Goal: Task Accomplishment & Management: Manage account settings

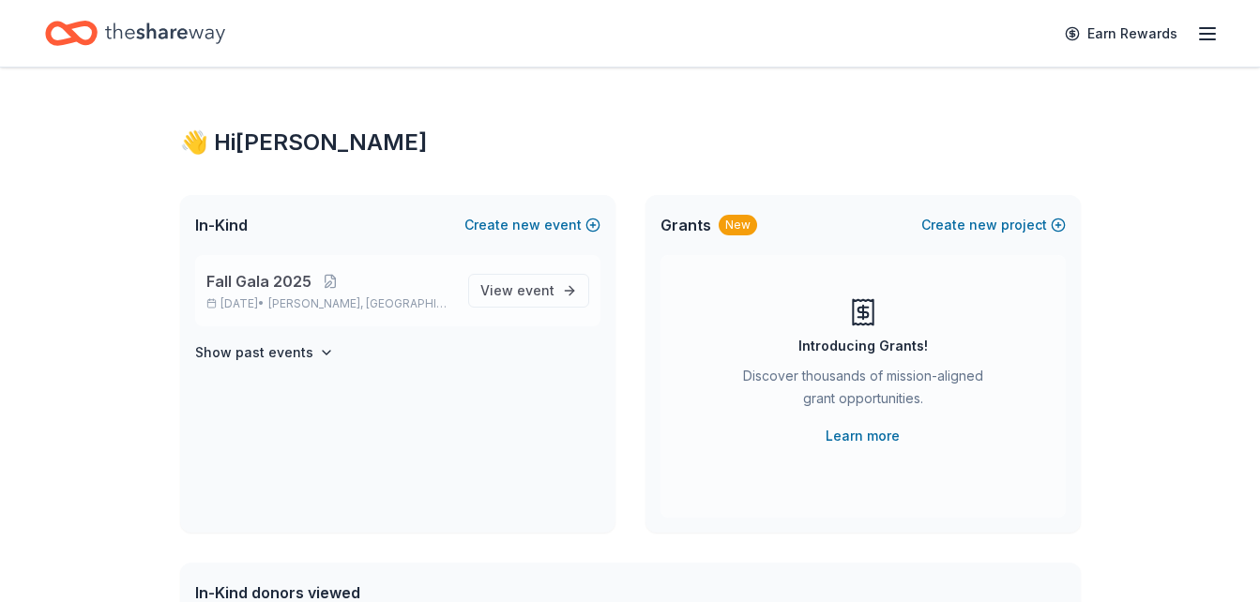
click at [254, 288] on span "Fall Gala 2025" at bounding box center [258, 281] width 105 height 23
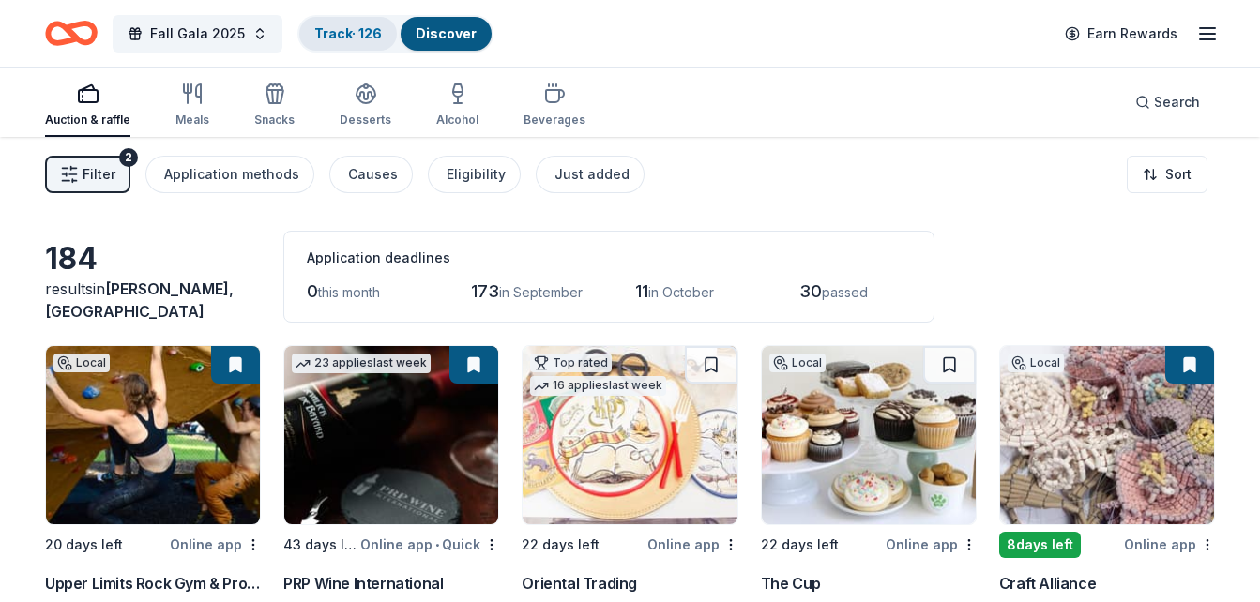
click at [327, 37] on link "Track · 126" at bounding box center [348, 33] width 68 height 16
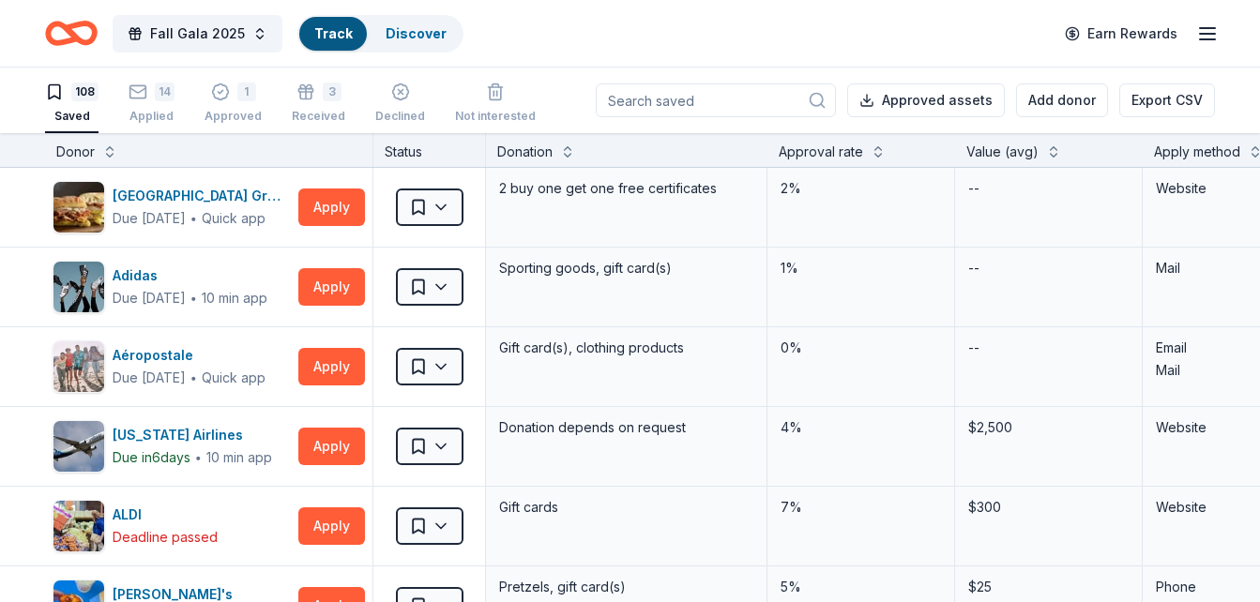
scroll to position [1, 0]
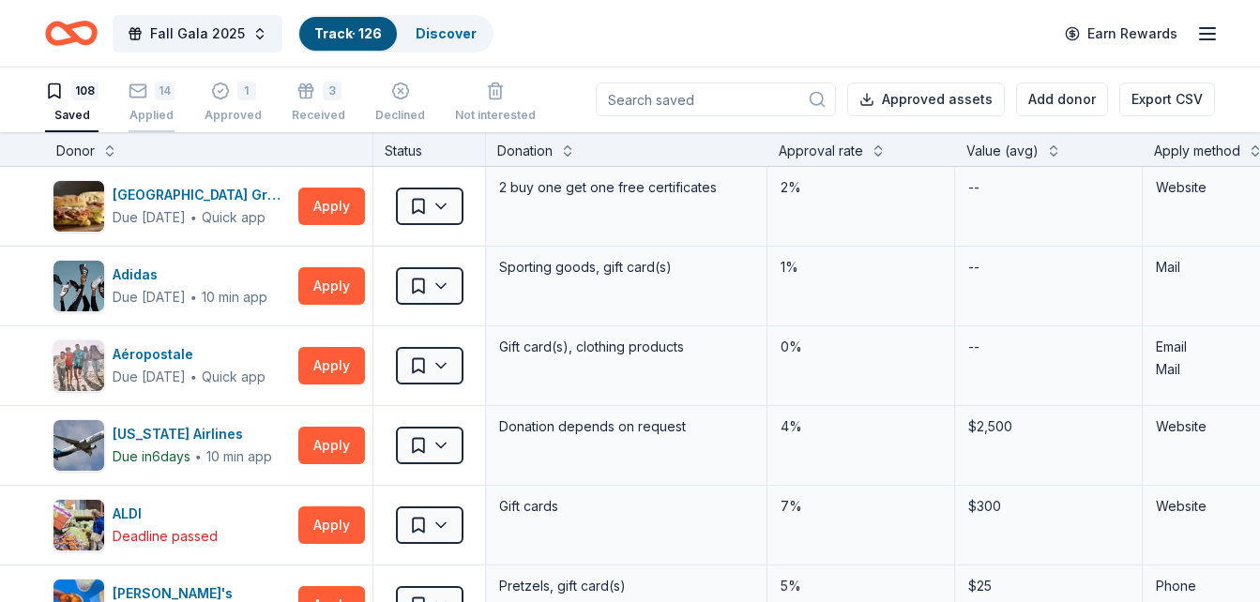
click at [152, 98] on div "14" at bounding box center [152, 91] width 46 height 19
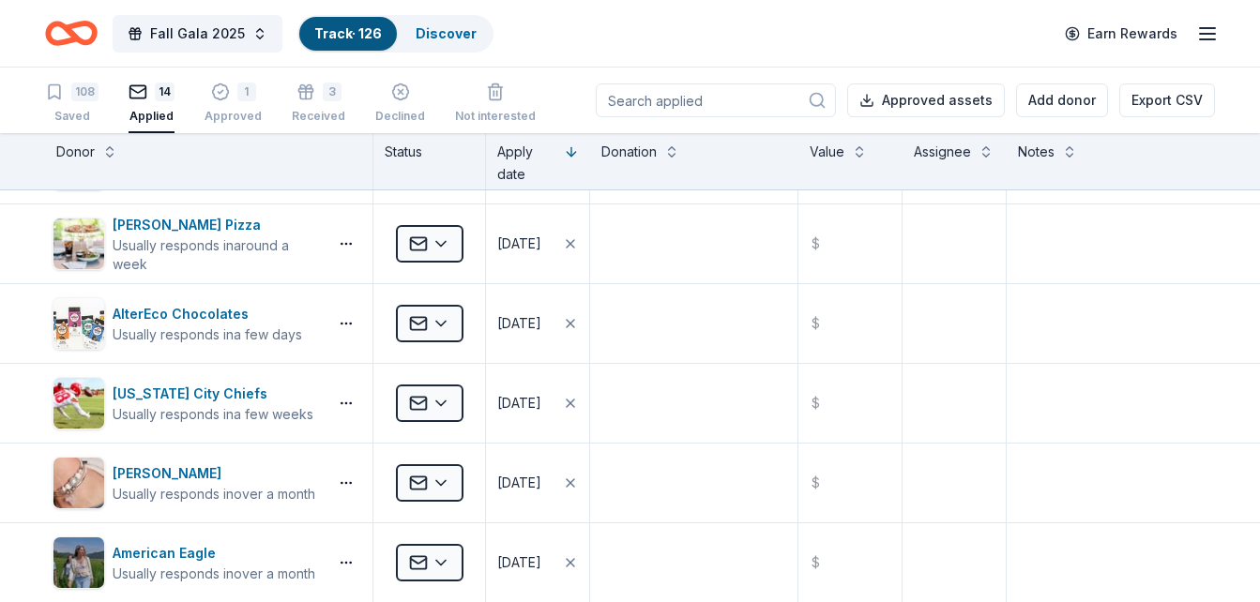
scroll to position [561, 0]
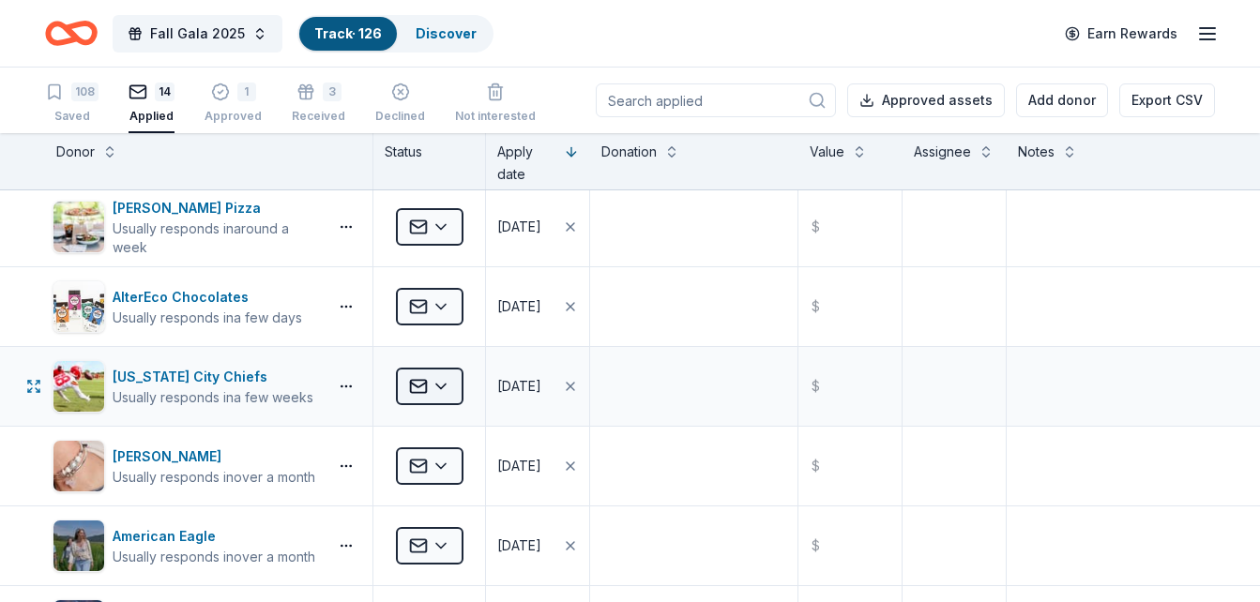
click at [442, 386] on html "Fall Gala 2025 Track · 126 Discover Earn Rewards 108 Saved 14 Applied 1 Approve…" at bounding box center [630, 301] width 1260 height 602
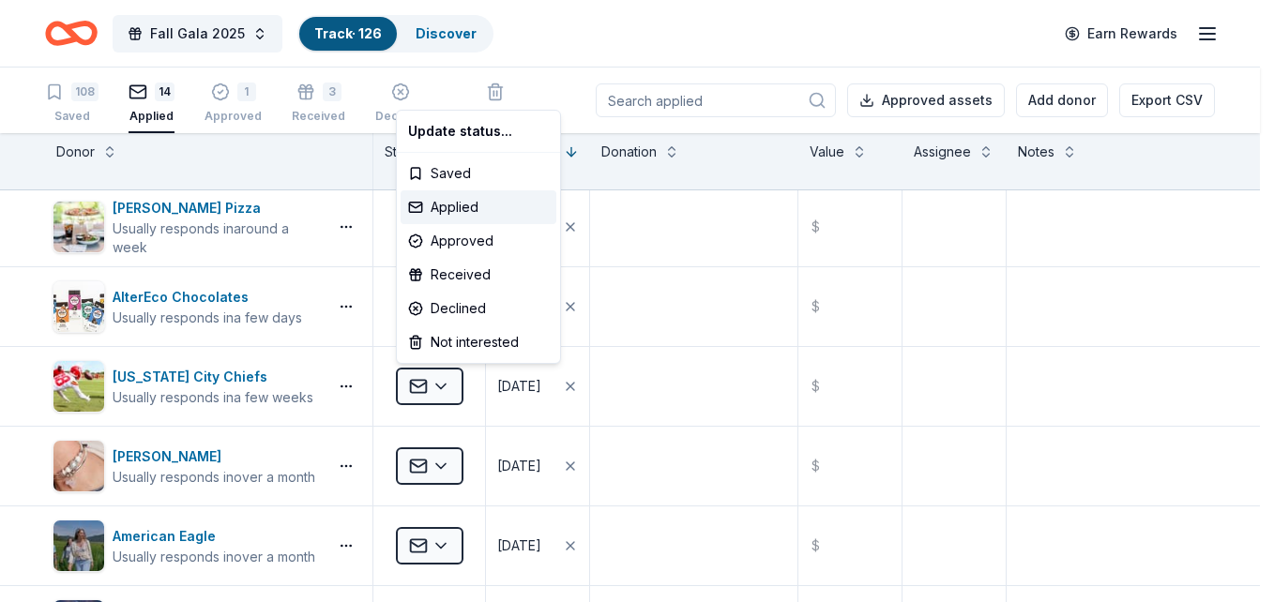
click at [171, 392] on html "Fall Gala 2025 Track · 126 Discover Earn Rewards 108 Saved 14 Applied 1 Approve…" at bounding box center [637, 301] width 1274 height 602
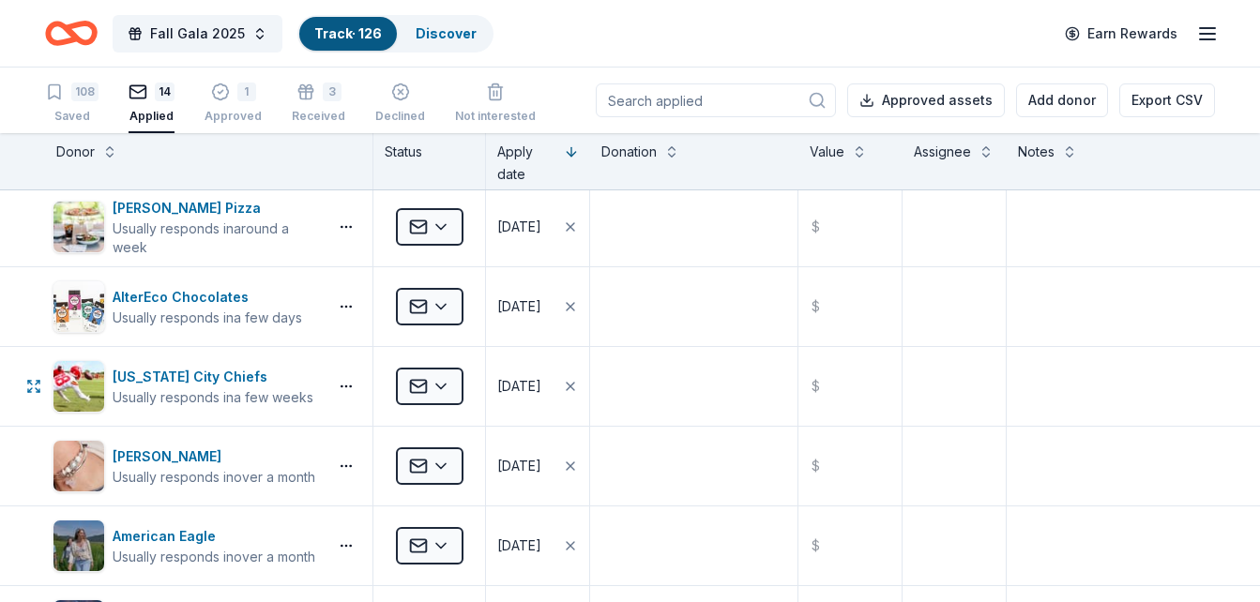
click at [171, 392] on div "Usually responds in a few weeks" at bounding box center [213, 397] width 201 height 19
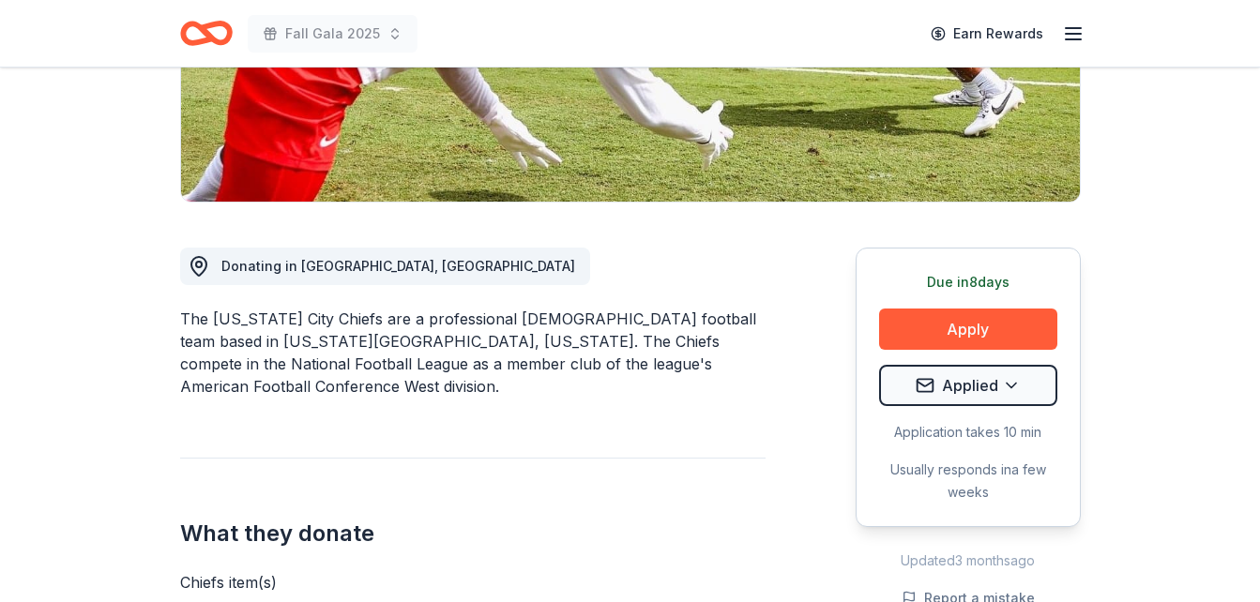
scroll to position [387, 0]
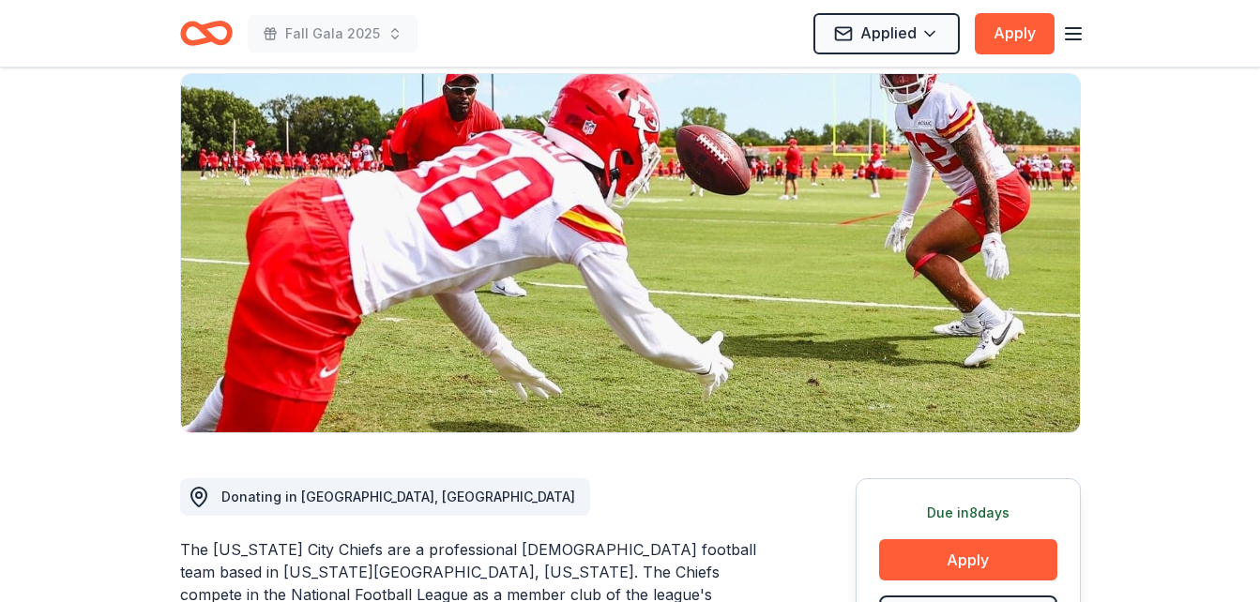
scroll to position [0, 0]
